Goal: Transaction & Acquisition: Purchase product/service

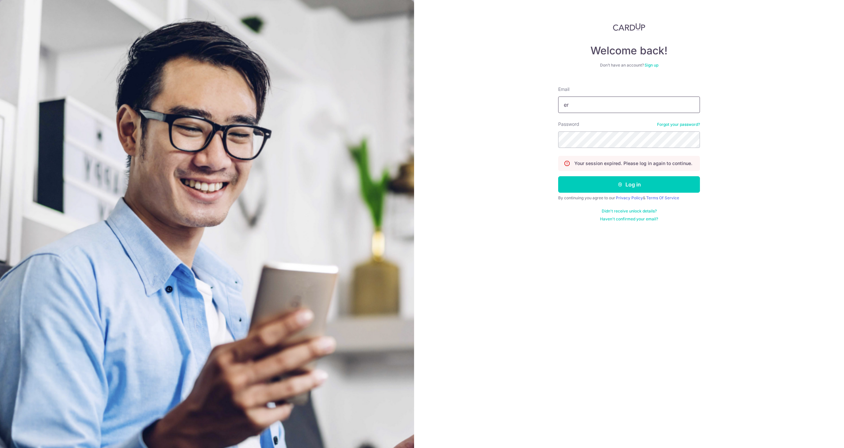
type input "e"
type input "[PERSON_NAME][EMAIL_ADDRESS][DOMAIN_NAME]"
click at [649, 184] on button "Log in" at bounding box center [629, 184] width 142 height 16
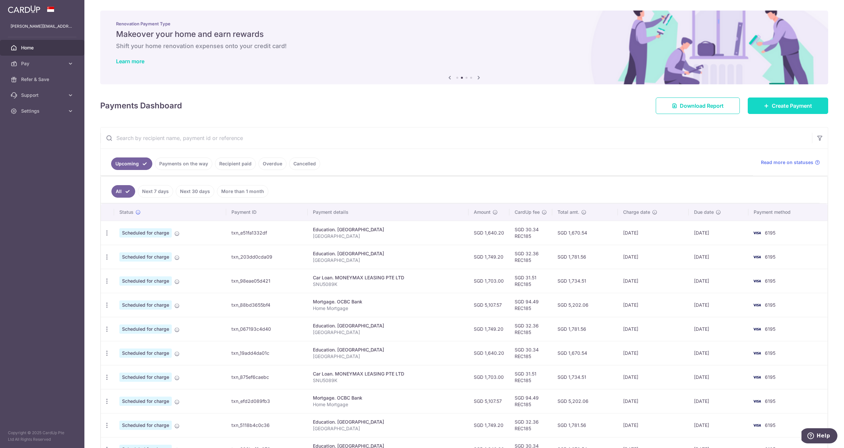
click at [781, 106] on span "Create Payment" at bounding box center [791, 106] width 40 height 8
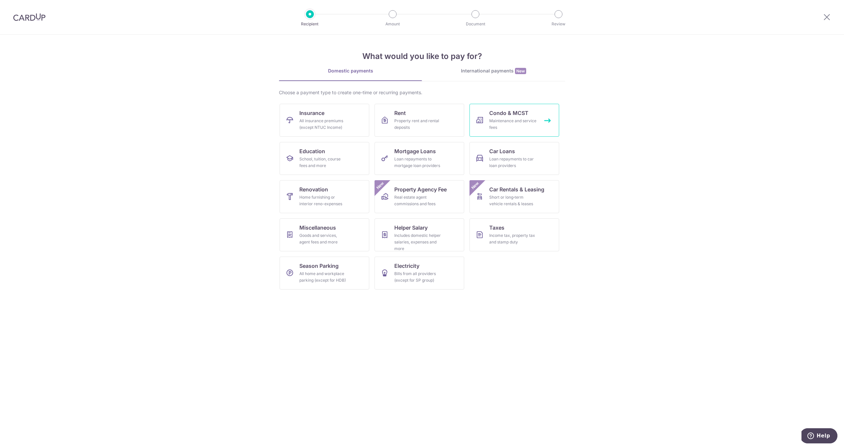
click at [487, 115] on link "Condo & MCST Maintenance and service fees" at bounding box center [514, 120] width 90 height 33
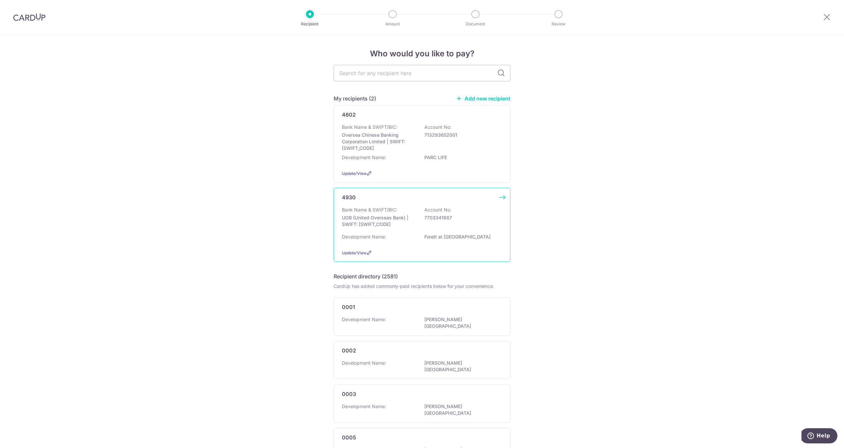
click at [424, 226] on div "Bank Name & SWIFT/BIC: UOB (United Overseas Bank) | SWIFT: UOVBSGSGXXX Account …" at bounding box center [422, 219] width 160 height 24
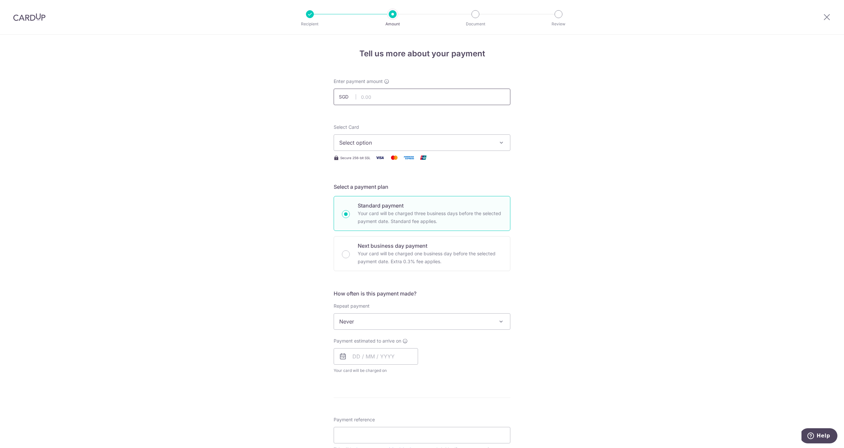
click at [387, 99] on input "text" at bounding box center [421, 97] width 177 height 16
type input "1,232.14"
click at [384, 145] on span "Select option" at bounding box center [416, 143] width 154 height 8
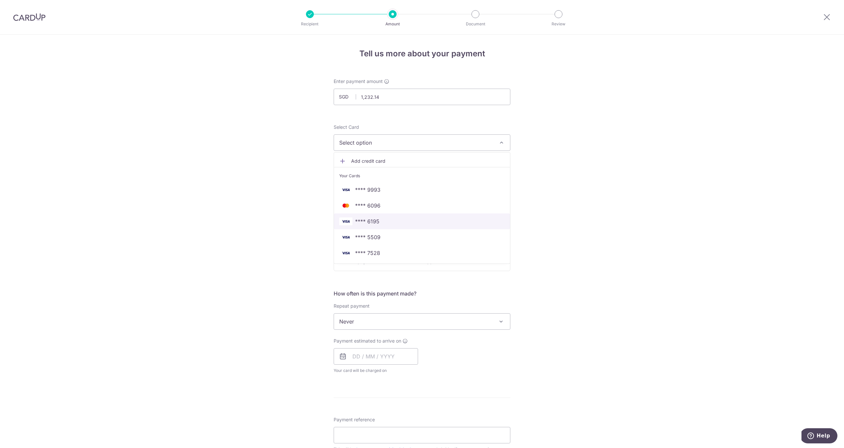
click at [392, 221] on span "**** 6195" at bounding box center [421, 221] width 165 height 8
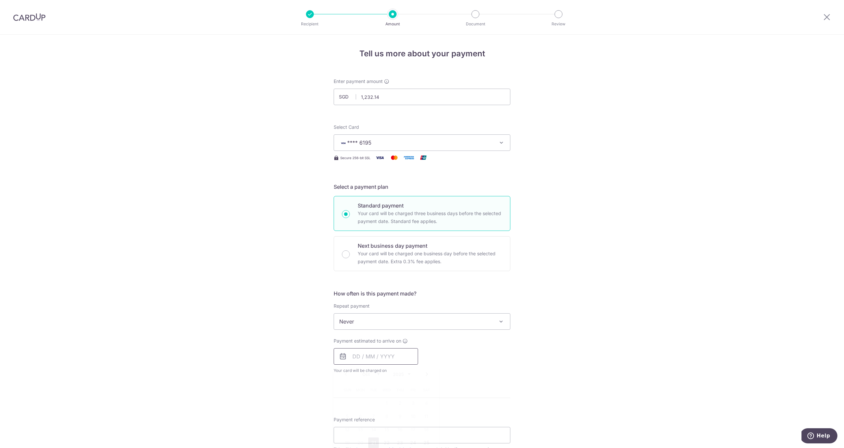
click at [368, 354] on input "text" at bounding box center [375, 356] width 84 height 16
click at [373, 441] on link "21" at bounding box center [373, 443] width 11 height 11
type input "[DATE]"
click at [510, 367] on div "Payment estimated to arrive on 21/10/2025 Prev Next Oct Nov Dec 2025 2026 2027 …" at bounding box center [421, 356] width 185 height 36
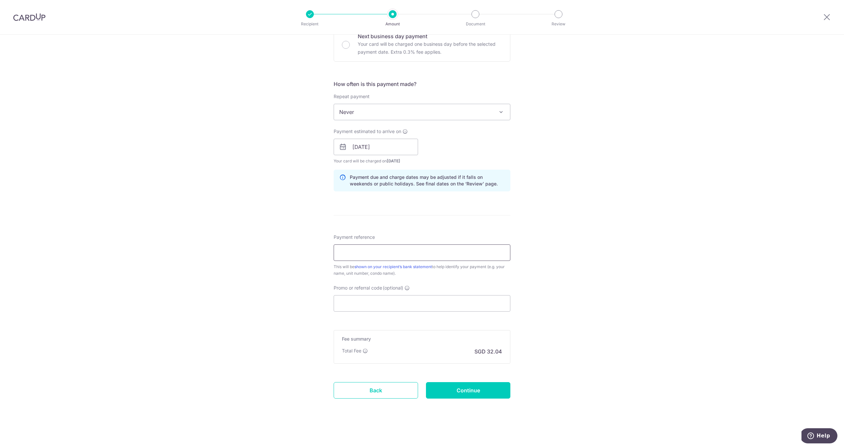
click at [355, 250] on input "Payment reference" at bounding box center [421, 252] width 177 height 16
type input "#34-07-25"
click at [367, 308] on input "Promo or referral code (optional)" at bounding box center [421, 303] width 177 height 16
paste input "REC185"
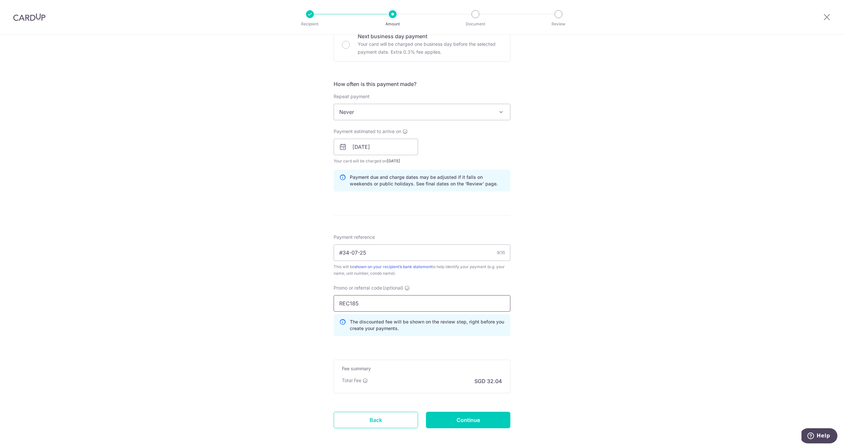
type input "REC185"
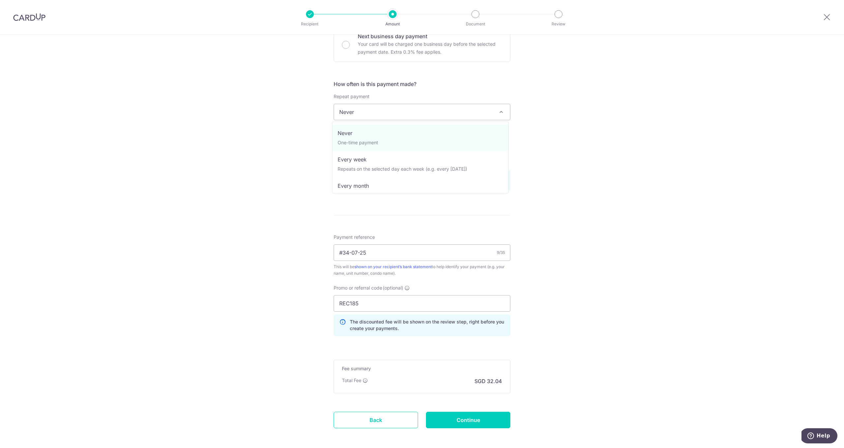
click at [392, 108] on span "Never" at bounding box center [422, 112] width 176 height 16
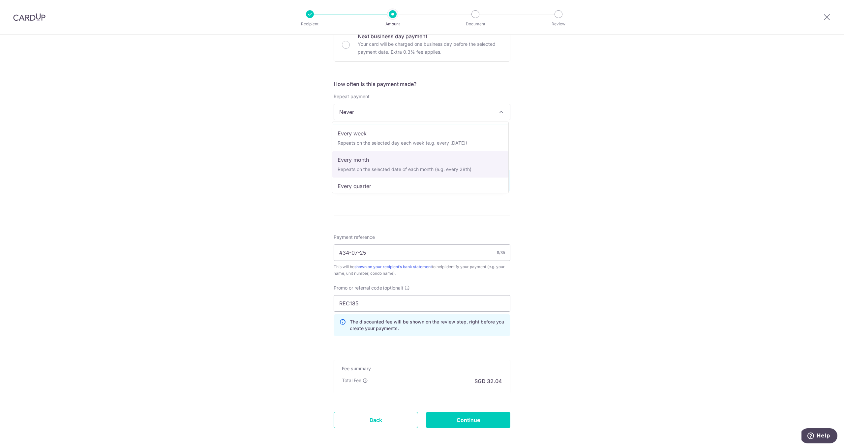
scroll to position [42, 0]
select select "4"
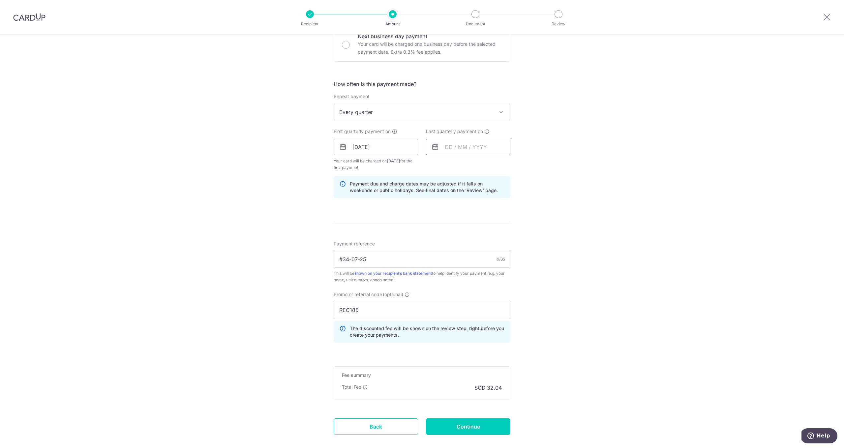
click at [453, 143] on input "text" at bounding box center [468, 147] width 84 height 16
click at [452, 165] on div "Prev Next Jan Feb Mar Apr May Jun Jul Aug Sep Oct Nov Dec 2025 2026 2027 2028 2…" at bounding box center [478, 165] width 105 height 16
click at [438, 235] on link "22" at bounding box center [439, 233] width 11 height 11
type input "22/03/2026"
click at [552, 227] on div "Tell us more about your payment Enter payment amount SGD 1,232.14 1232.14 Selec…" at bounding box center [422, 154] width 844 height 659
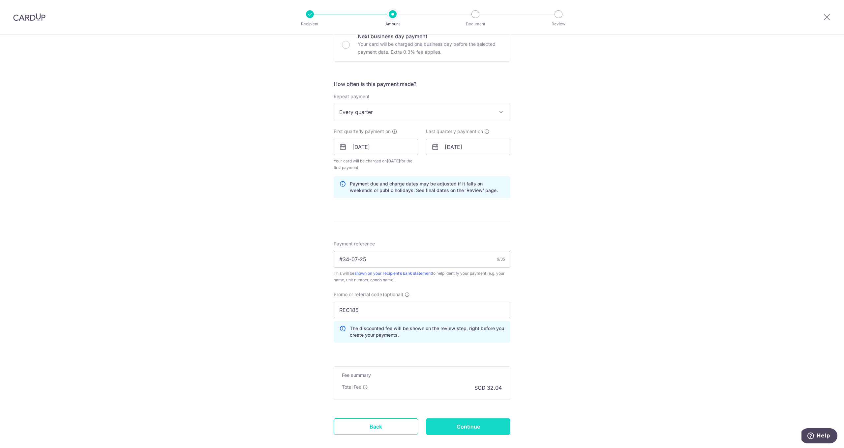
click at [470, 427] on input "Continue" at bounding box center [468, 426] width 84 height 16
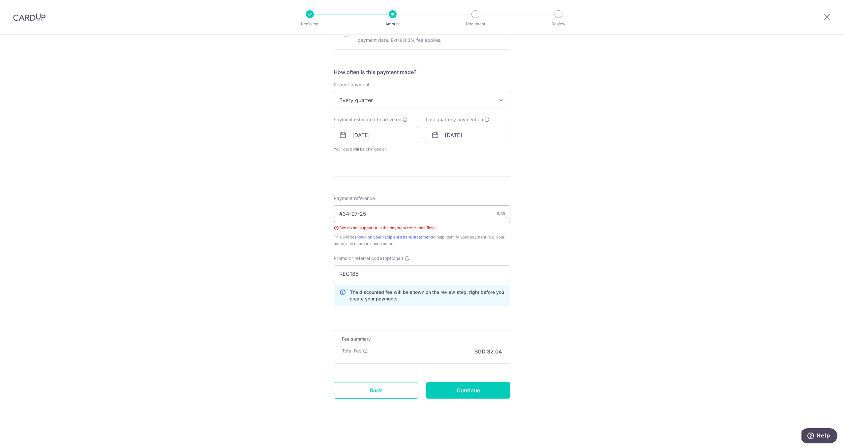
click at [341, 213] on input "#34-07-25" at bounding box center [421, 214] width 177 height 16
type input "34-07-25"
click at [477, 390] on input "Continue" at bounding box center [468, 390] width 84 height 16
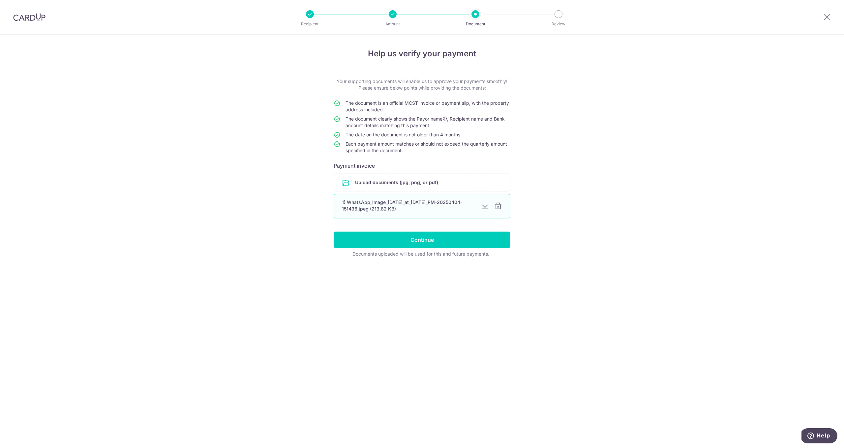
click at [484, 205] on div at bounding box center [485, 206] width 8 height 8
click at [458, 185] on input "file" at bounding box center [422, 182] width 176 height 17
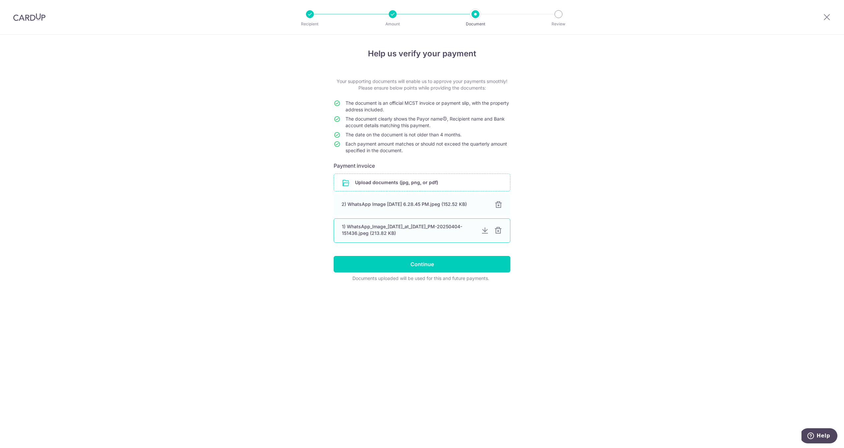
click at [501, 228] on div at bounding box center [498, 231] width 8 height 8
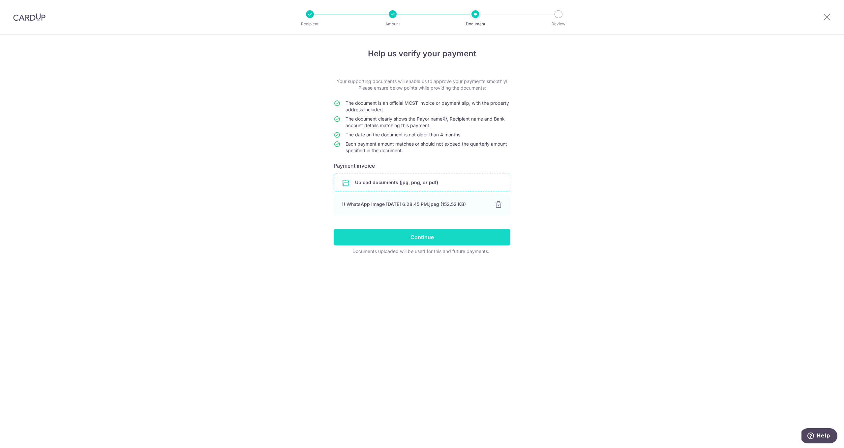
click at [435, 237] on input "Continue" at bounding box center [421, 237] width 177 height 16
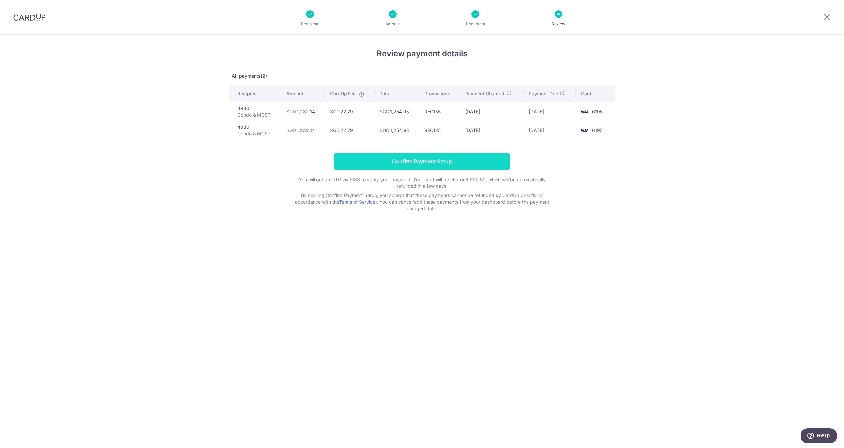
click at [426, 166] on input "Confirm Payment Setup" at bounding box center [421, 161] width 177 height 16
